Goal: Information Seeking & Learning: Learn about a topic

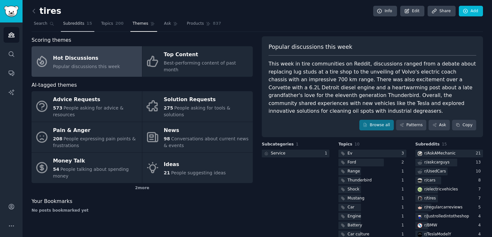
click at [87, 26] on link "Subreddits 15" at bounding box center [77, 25] width 33 height 13
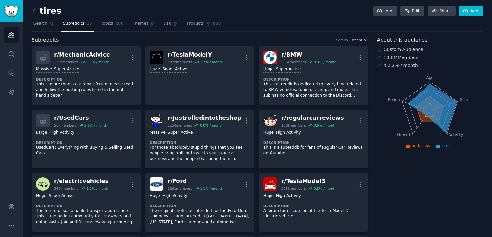
drag, startPoint x: 112, startPoint y: 27, endPoint x: 245, endPoint y: 33, distance: 133.0
click at [112, 27] on link "Topics 200" at bounding box center [112, 25] width 27 height 13
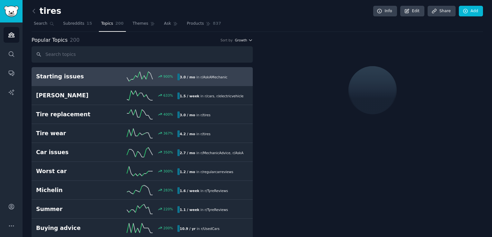
click at [237, 39] on span "Growth" at bounding box center [241, 40] width 12 height 5
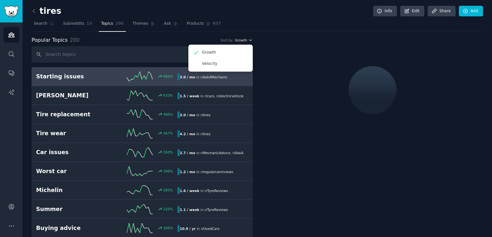
click at [237, 39] on span "Growth" at bounding box center [241, 40] width 12 height 5
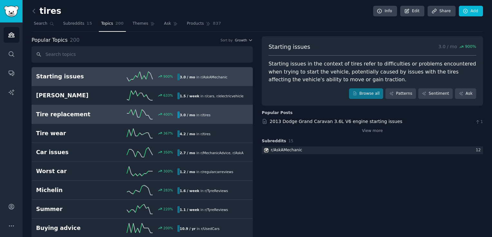
click at [94, 114] on h2 "Tire replacement" at bounding box center [71, 115] width 71 height 8
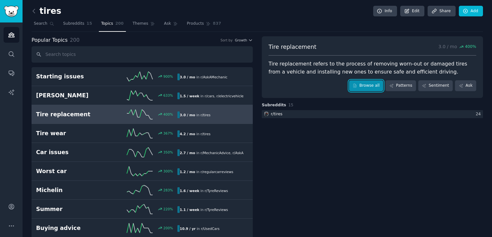
click at [370, 87] on link "Browse all" at bounding box center [366, 85] width 34 height 11
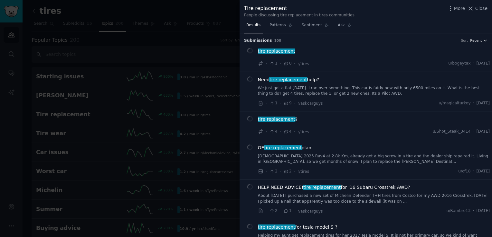
click at [473, 39] on span "Recent" at bounding box center [476, 40] width 12 height 5
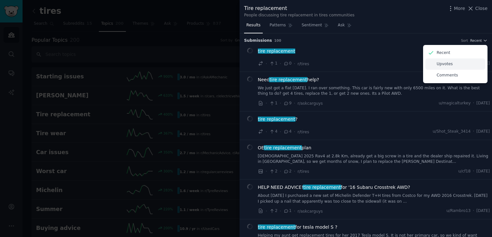
click at [455, 64] on div "Upvotes" at bounding box center [455, 64] width 60 height 11
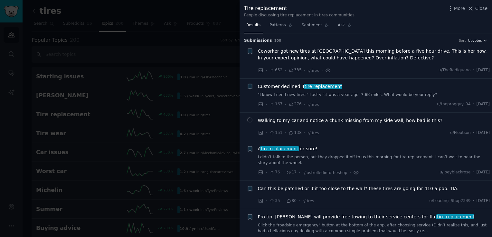
click at [198, 60] on div at bounding box center [246, 118] width 492 height 237
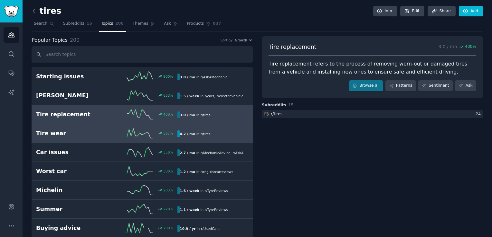
click at [88, 133] on h2 "Tire wear" at bounding box center [71, 134] width 71 height 8
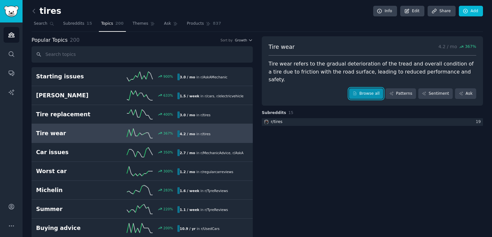
click at [380, 88] on link "Browse all" at bounding box center [366, 93] width 34 height 11
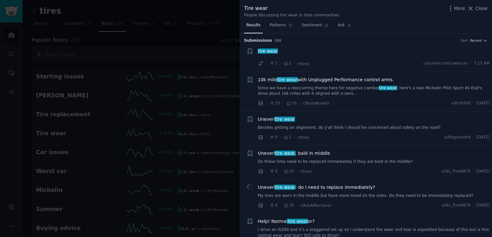
click at [203, 60] on div at bounding box center [246, 118] width 492 height 237
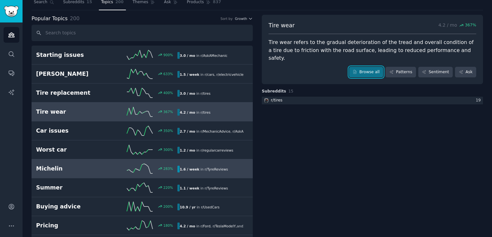
scroll to position [32, 0]
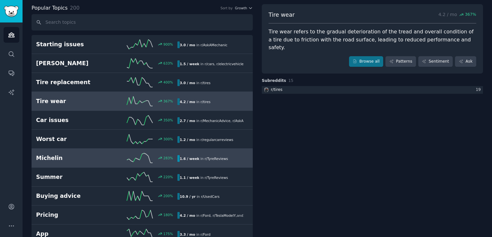
click at [117, 159] on div "283 %" at bounding box center [142, 158] width 71 height 10
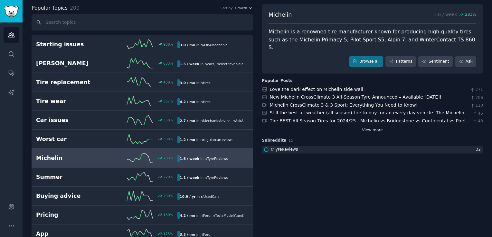
click at [376, 128] on link "View more" at bounding box center [372, 131] width 21 height 6
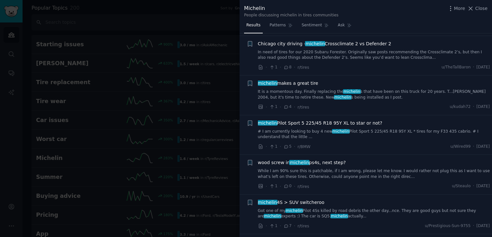
scroll to position [354, 0]
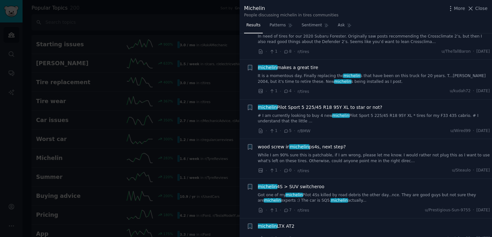
click at [182, 51] on div at bounding box center [246, 118] width 492 height 237
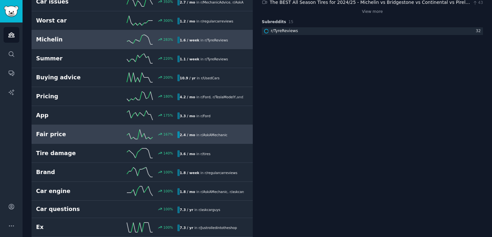
scroll to position [161, 0]
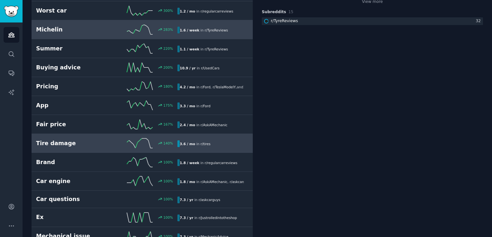
click at [110, 146] on div "140 %" at bounding box center [142, 144] width 71 height 10
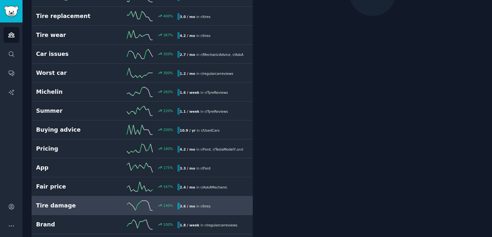
scroll to position [36, 0]
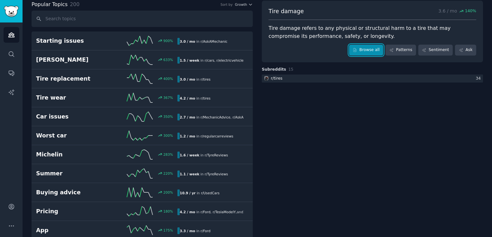
click at [357, 50] on icon at bounding box center [354, 50] width 5 height 5
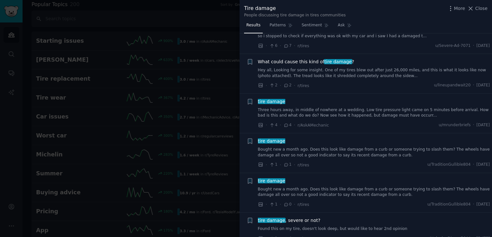
scroll to position [193, 0]
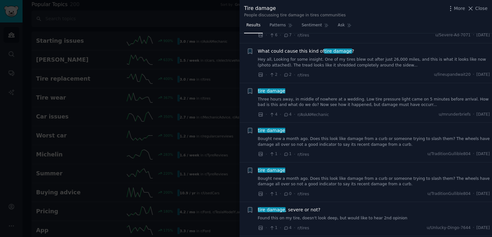
click at [154, 79] on div at bounding box center [246, 118] width 492 height 237
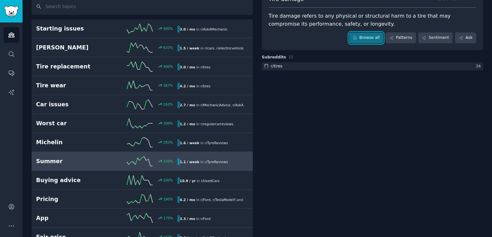
scroll to position [68, 0]
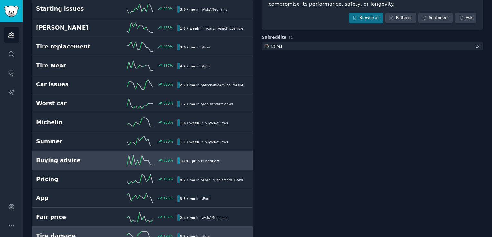
click at [142, 161] on icon at bounding box center [140, 161] width 26 height 10
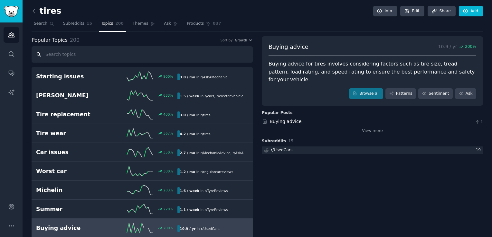
click at [68, 58] on input "text" at bounding box center [142, 54] width 221 height 16
click at [71, 54] on input "text" at bounding box center [142, 54] width 221 height 16
click at [73, 22] on span "Subreddits" at bounding box center [73, 24] width 21 height 6
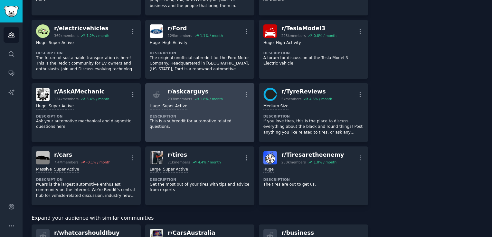
scroll to position [161, 0]
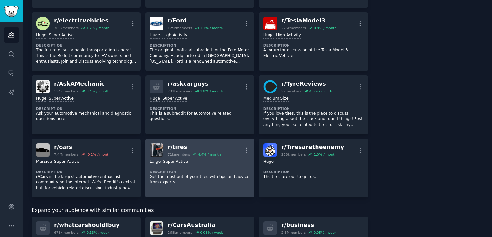
click at [209, 165] on div "Large Super Active Description Get the most out of your tires with tips and adv…" at bounding box center [200, 172] width 100 height 31
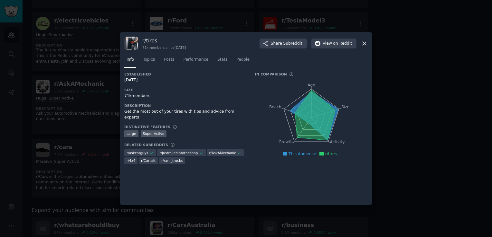
click at [366, 41] on icon at bounding box center [364, 43] width 7 height 7
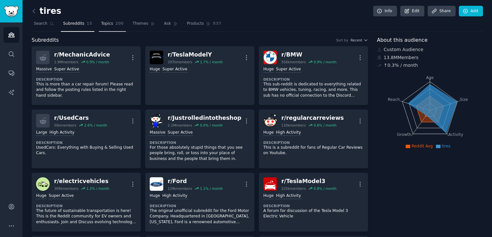
click at [108, 29] on link "Topics 200" at bounding box center [112, 25] width 27 height 13
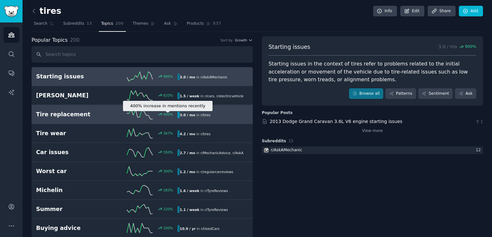
click at [171, 115] on div "400 %" at bounding box center [168, 114] width 10 height 5
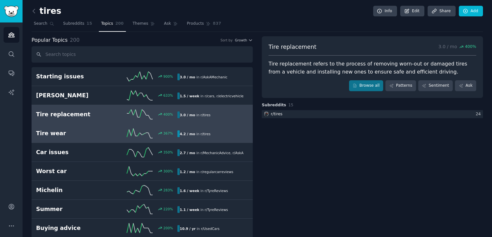
click at [216, 134] on div "4.2 / mo in r/ tires" at bounding box center [210, 134] width 66 height 7
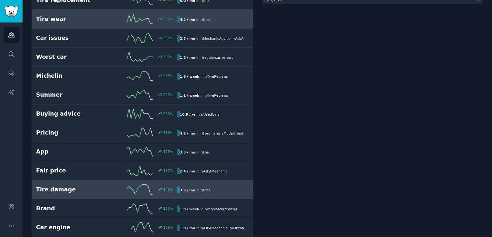
scroll to position [129, 0]
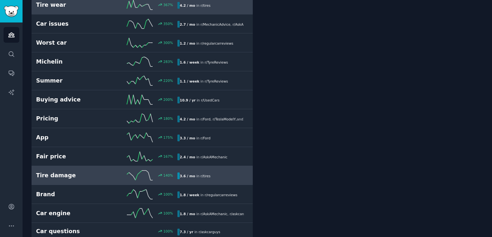
click at [207, 176] on div "3.6 / mo in r/ tires" at bounding box center [194, 176] width 35 height 7
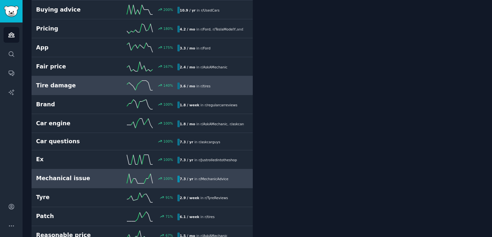
scroll to position [229, 0]
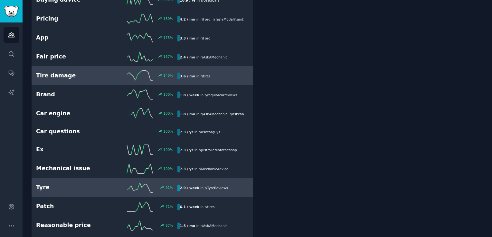
click at [223, 187] on div "2.9 / week in r/ TyreReviews" at bounding box center [203, 188] width 53 height 7
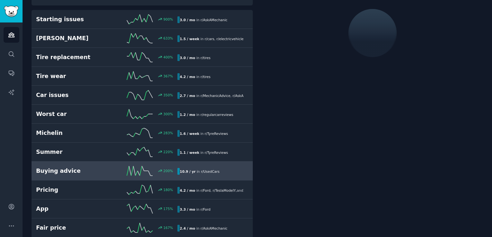
scroll to position [36, 0]
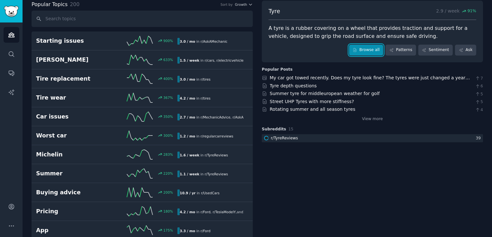
click at [364, 48] on link "Browse all" at bounding box center [366, 50] width 34 height 11
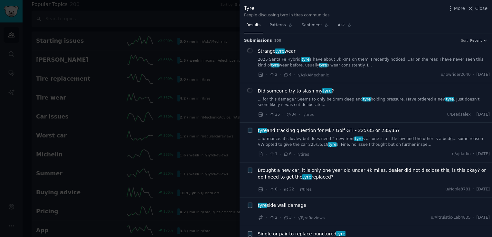
scroll to position [32, 0]
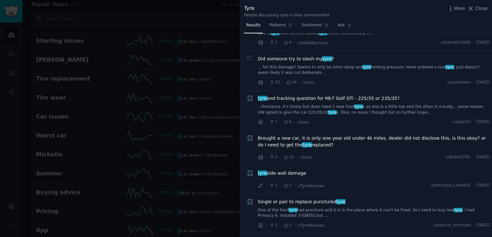
click at [216, 128] on div at bounding box center [246, 118] width 492 height 237
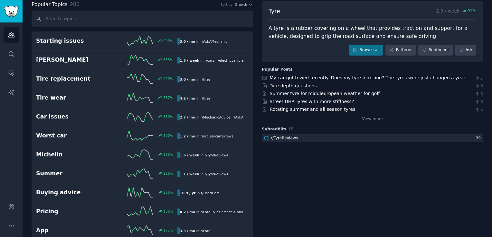
click at [371, 115] on div "View more" at bounding box center [372, 118] width 221 height 8
click at [372, 117] on link "View more" at bounding box center [372, 119] width 21 height 6
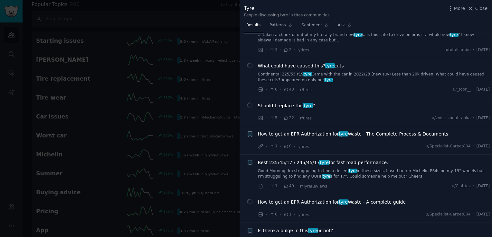
scroll to position [515, 0]
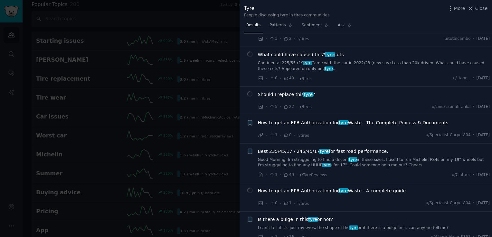
click at [137, 68] on div at bounding box center [246, 118] width 492 height 237
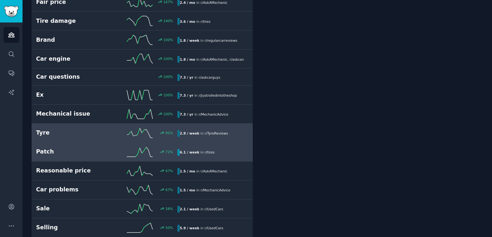
scroll to position [293, 0]
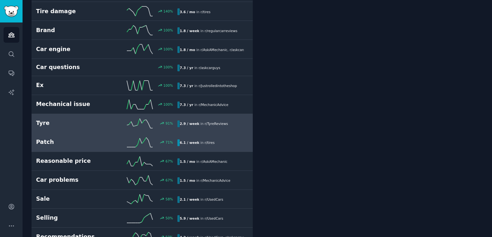
click at [208, 142] on span "r/ tires" at bounding box center [210, 143] width 10 height 4
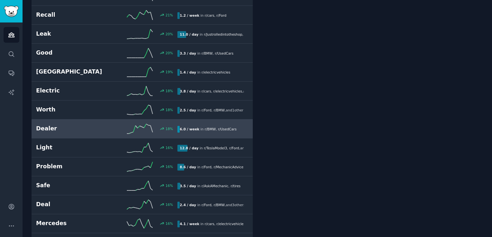
scroll to position [1001, 0]
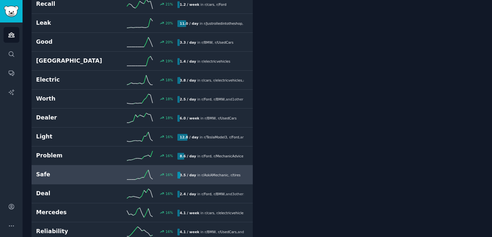
click at [153, 172] on div "16 %" at bounding box center [142, 175] width 71 height 10
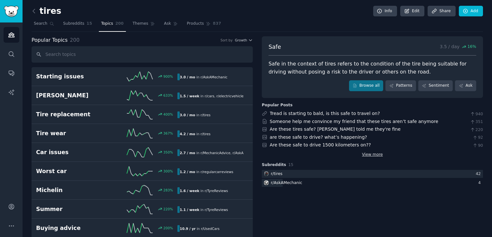
click at [362, 152] on link "View more" at bounding box center [372, 155] width 21 height 6
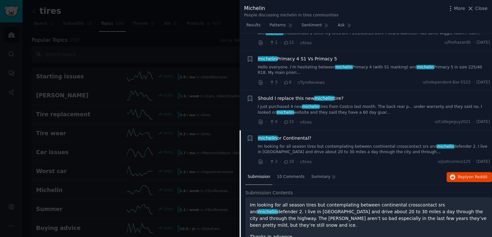
scroll to position [64, 0]
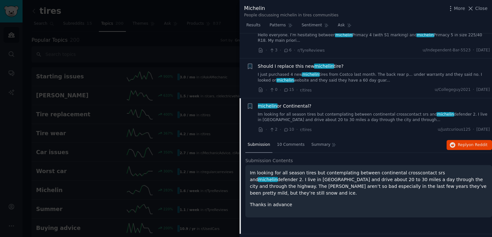
click at [299, 107] on span "michelin or Continental?" at bounding box center [285, 106] width 54 height 7
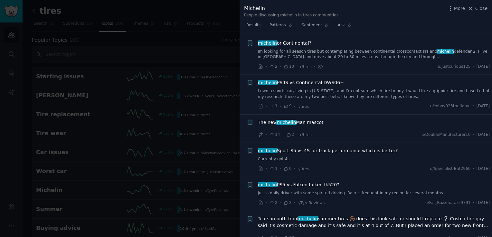
scroll to position [129, 0]
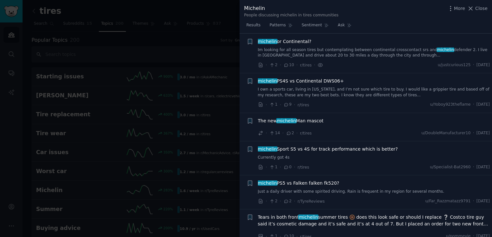
click at [292, 44] on div "michelin or Continental? Im looking for all season tires but contemplating betw…" at bounding box center [374, 48] width 232 height 20
click at [292, 42] on span "michelin or Continental?" at bounding box center [285, 41] width 54 height 7
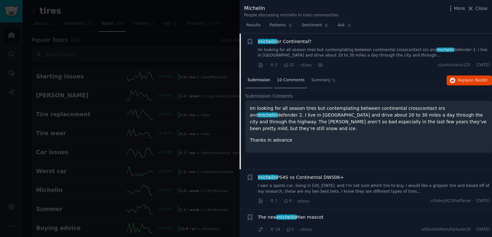
click at [287, 79] on span "10 Comments" at bounding box center [291, 81] width 28 height 6
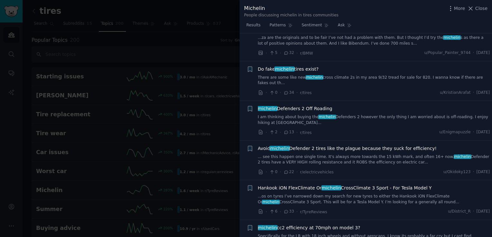
scroll to position [869, 0]
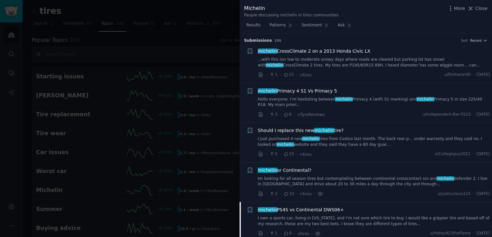
click at [315, 210] on span "michelin PS4S vs Continental DWS06+" at bounding box center [301, 210] width 86 height 7
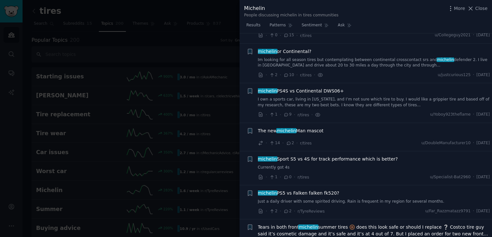
scroll to position [169, 0]
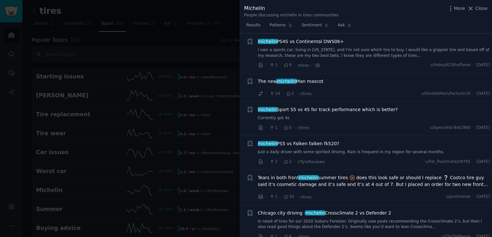
click at [293, 42] on span "michelin PS4S vs Continental DWS06+" at bounding box center [301, 41] width 86 height 7
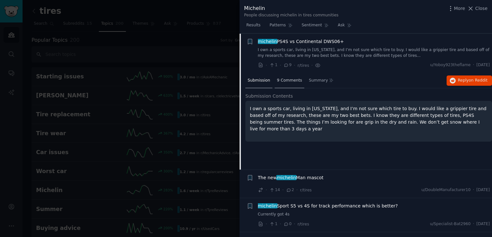
click at [280, 81] on span "9 Comments" at bounding box center [289, 81] width 25 height 6
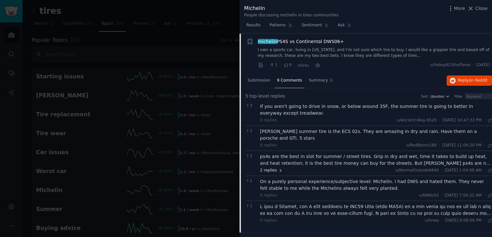
click at [274, 168] on span "2 replies" at bounding box center [271, 171] width 23 height 6
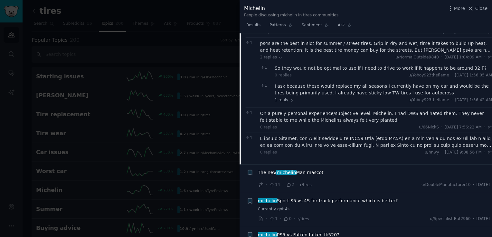
scroll to position [297, 0]
